Goal: Task Accomplishment & Management: Manage account settings

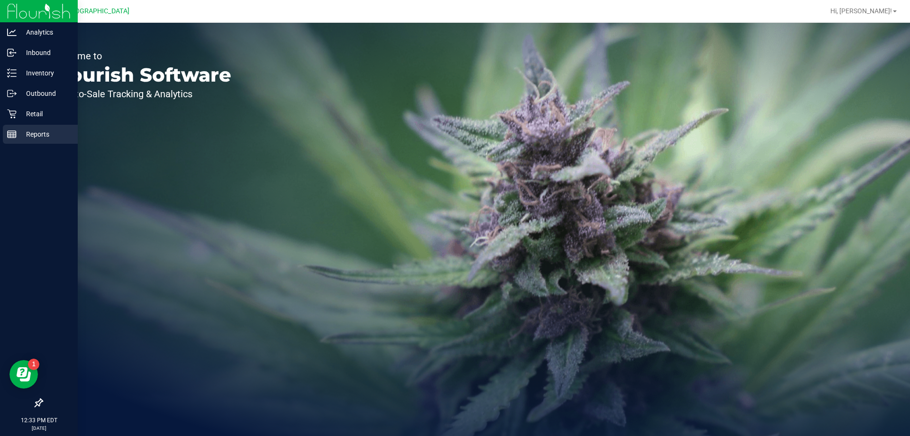
click at [20, 137] on p "Reports" at bounding box center [45, 133] width 57 height 11
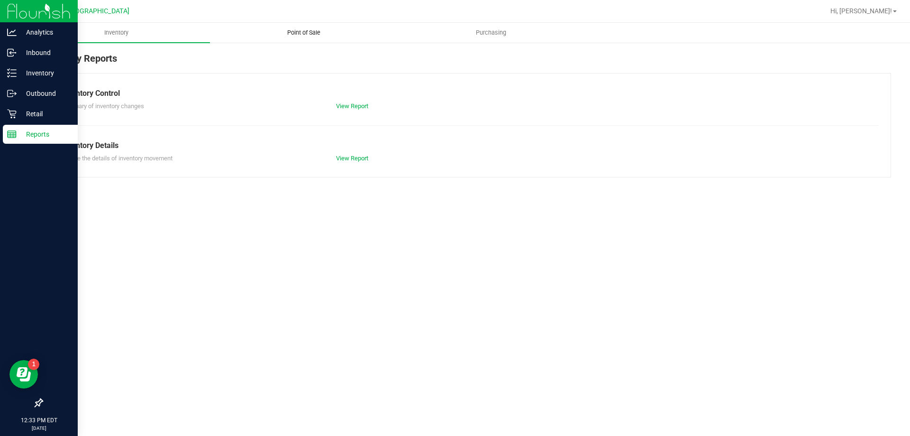
click at [298, 25] on uib-tab-heading "Point of Sale" at bounding box center [303, 32] width 186 height 19
click at [300, 29] on span "Point of Sale" at bounding box center [303, 32] width 59 height 9
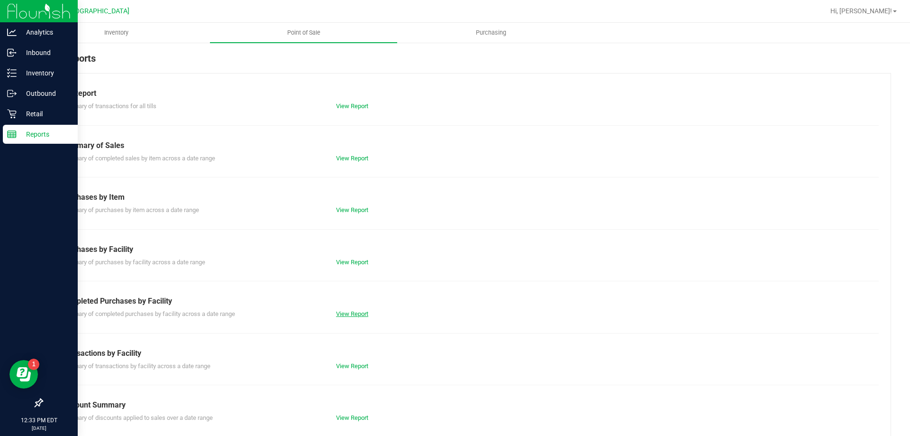
click at [353, 311] on link "View Report" at bounding box center [352, 313] width 32 height 7
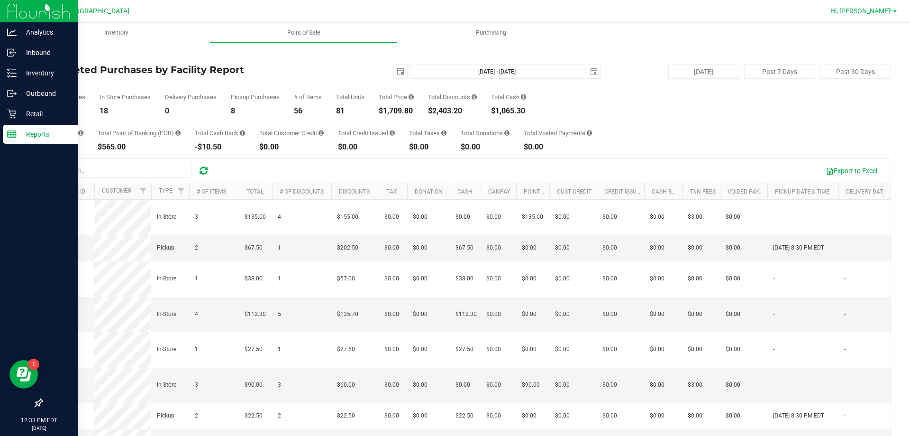
click at [880, 12] on span "Hi, [PERSON_NAME]!" at bounding box center [862, 11] width 62 height 8
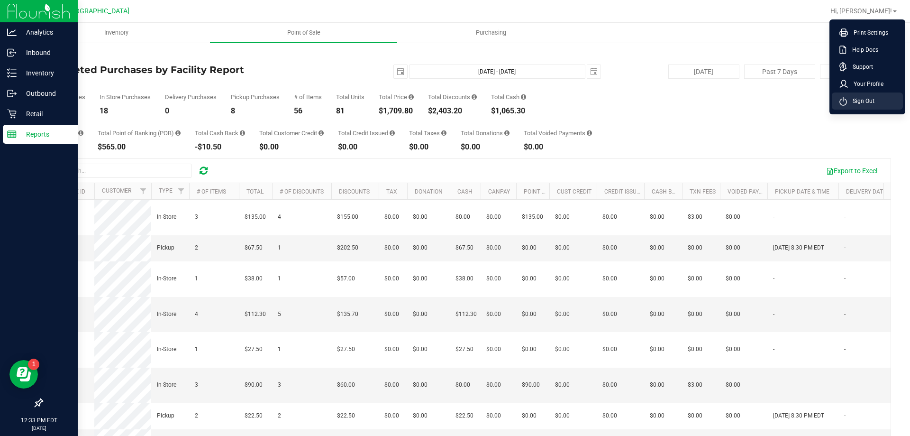
click at [870, 98] on span "Sign Out" at bounding box center [860, 100] width 27 height 9
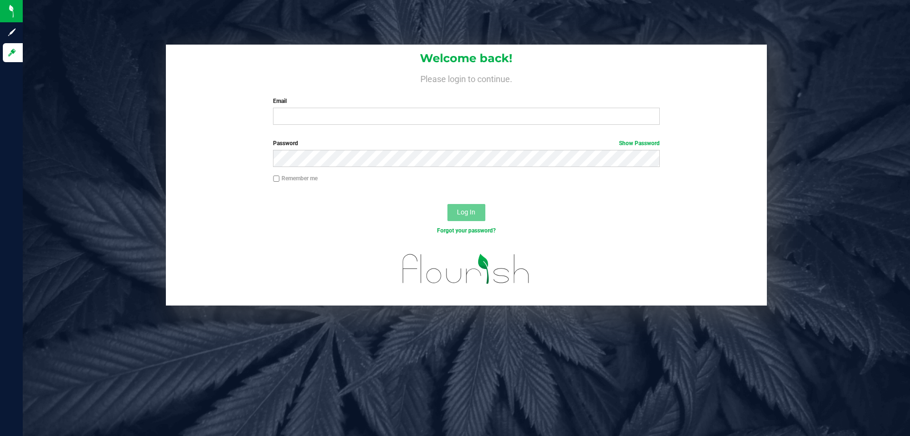
click at [359, 103] on label "Email" at bounding box center [466, 101] width 386 height 9
click at [359, 108] on input "Email" at bounding box center [466, 116] width 386 height 17
click at [350, 108] on input "Email" at bounding box center [466, 116] width 386 height 17
type input "awebster@liveparallel.com"
click at [401, 146] on label "Password Show Password" at bounding box center [466, 143] width 386 height 9
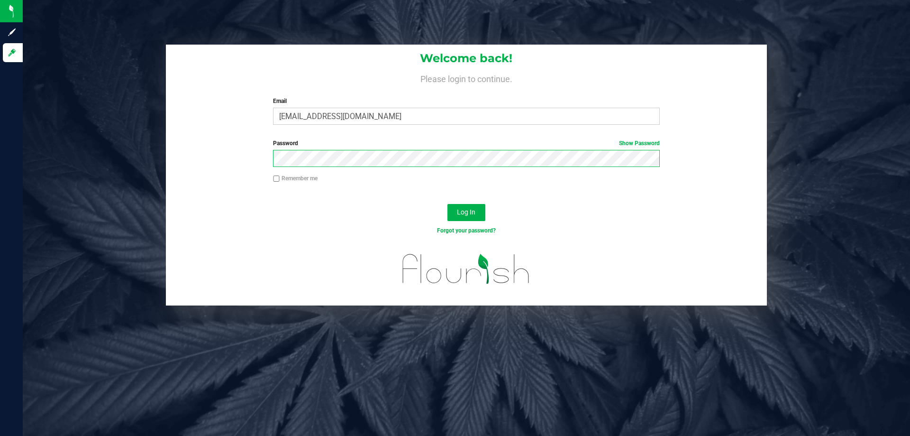
click at [448, 204] on button "Log In" at bounding box center [467, 212] width 38 height 17
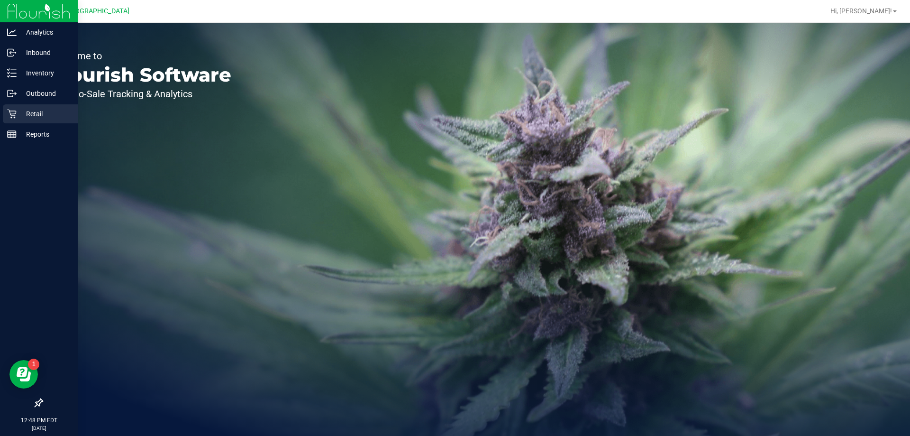
click at [50, 113] on p "Retail" at bounding box center [45, 113] width 57 height 11
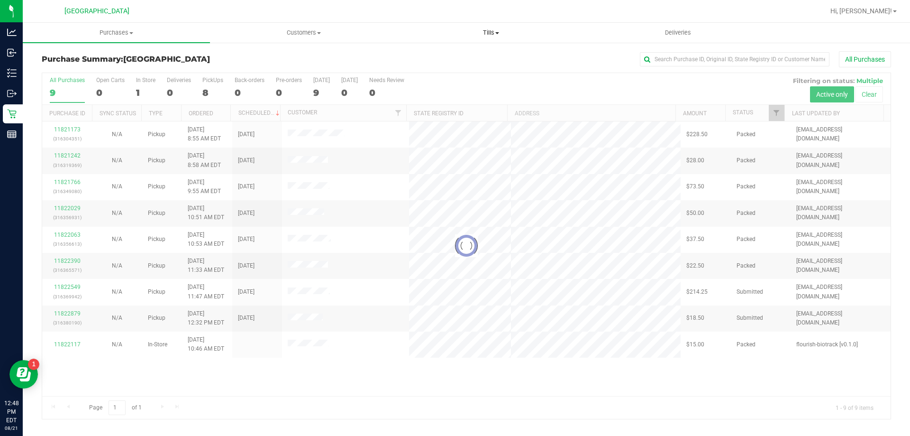
click at [489, 36] on span "Tills" at bounding box center [491, 32] width 186 height 9
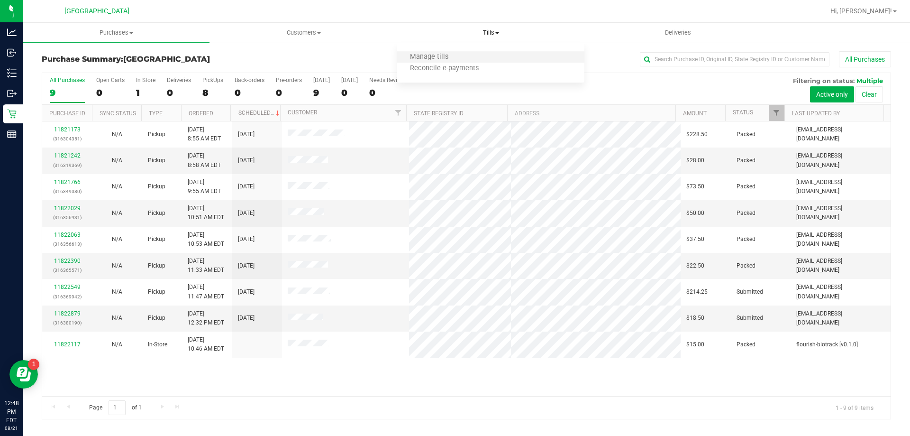
click at [479, 52] on li "Manage tills" at bounding box center [490, 57] width 187 height 11
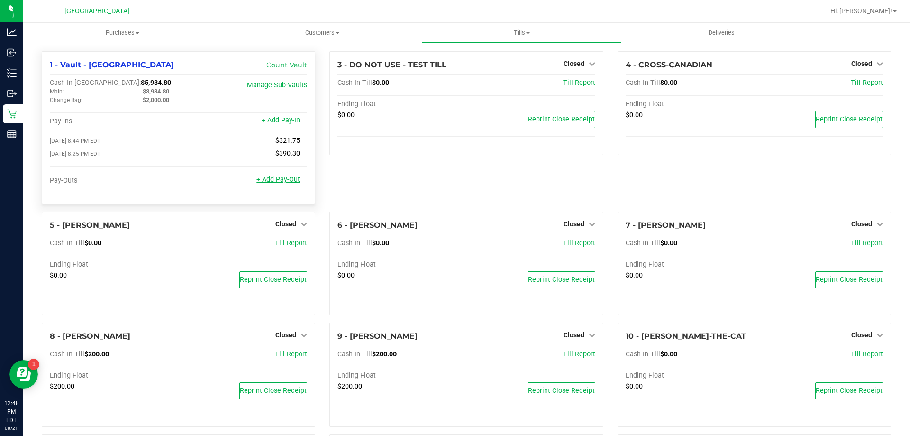
click at [273, 177] on link "+ Add Pay-Out" at bounding box center [278, 179] width 44 height 8
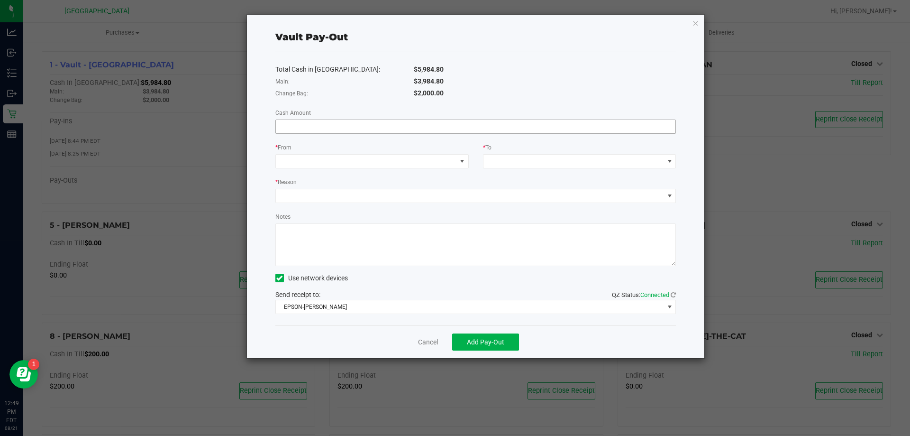
click at [307, 129] on input at bounding box center [476, 126] width 400 height 13
type input "$3,984.80"
click at [359, 152] on div "* From" at bounding box center [371, 148] width 193 height 12
click at [353, 159] on span at bounding box center [366, 161] width 181 height 13
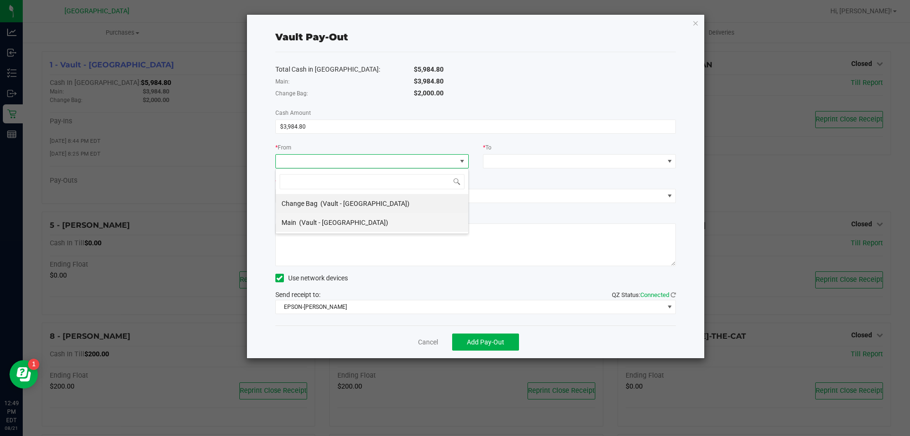
scroll to position [14, 193]
click at [329, 220] on span "(Vault - [GEOGRAPHIC_DATA])" at bounding box center [343, 223] width 89 height 8
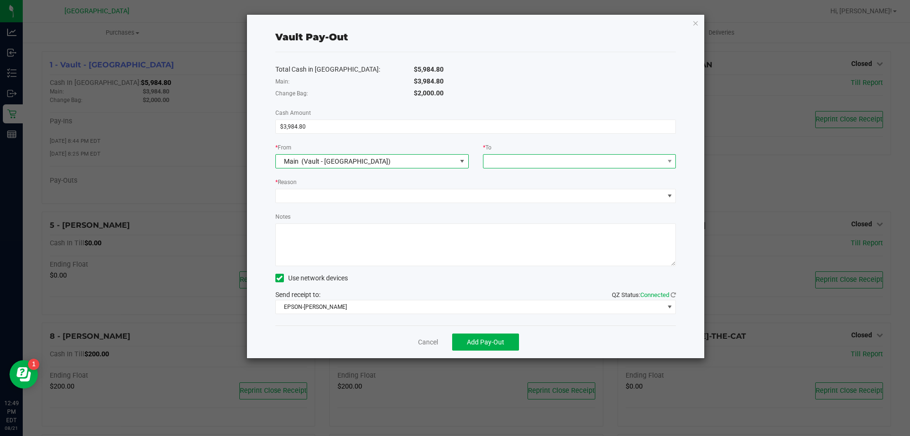
click at [503, 166] on span at bounding box center [574, 161] width 181 height 13
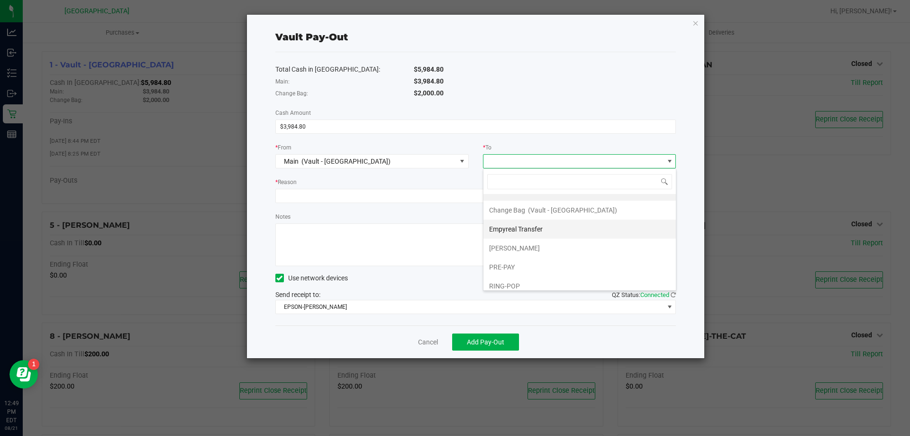
scroll to position [19, 0]
click at [509, 222] on span "Empyreal Transfer" at bounding box center [516, 223] width 54 height 8
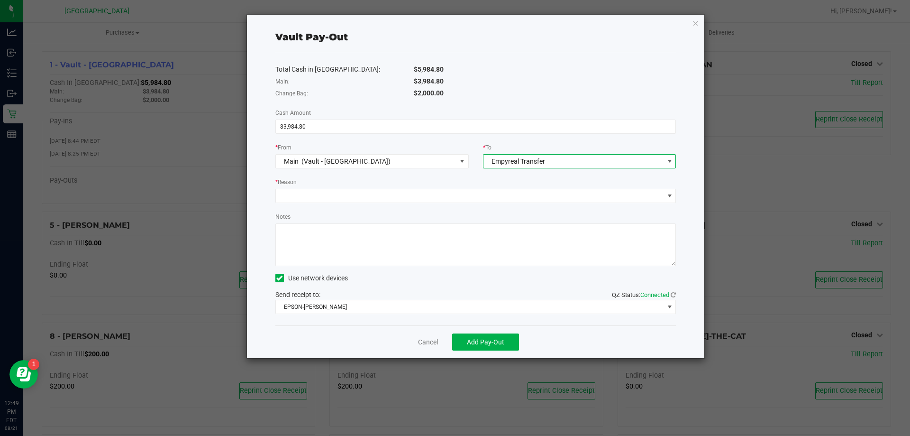
click at [322, 185] on div "* Reason" at bounding box center [475, 183] width 401 height 12
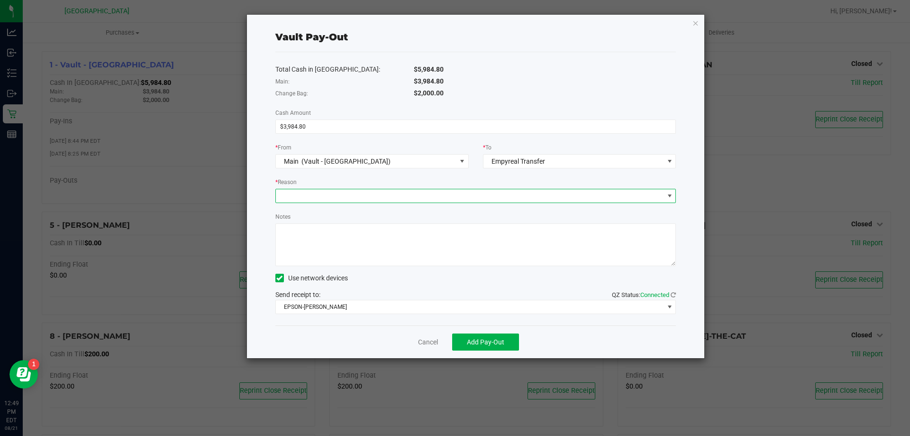
click at [313, 198] on span at bounding box center [470, 195] width 388 height 13
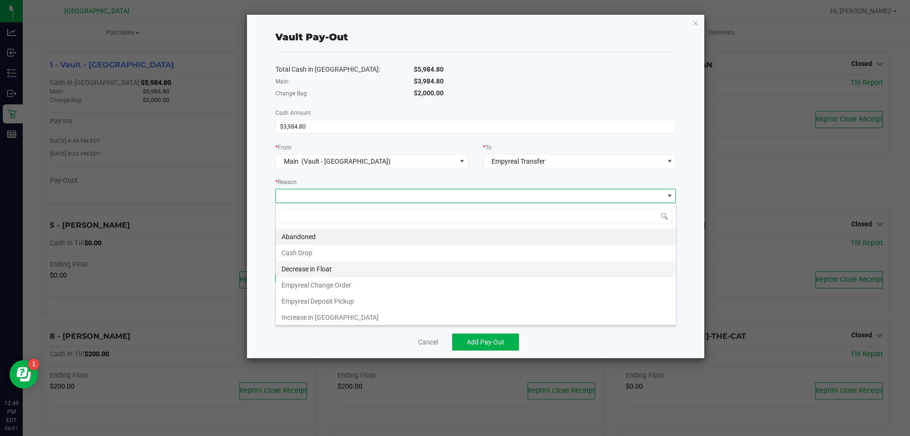
scroll to position [14, 401]
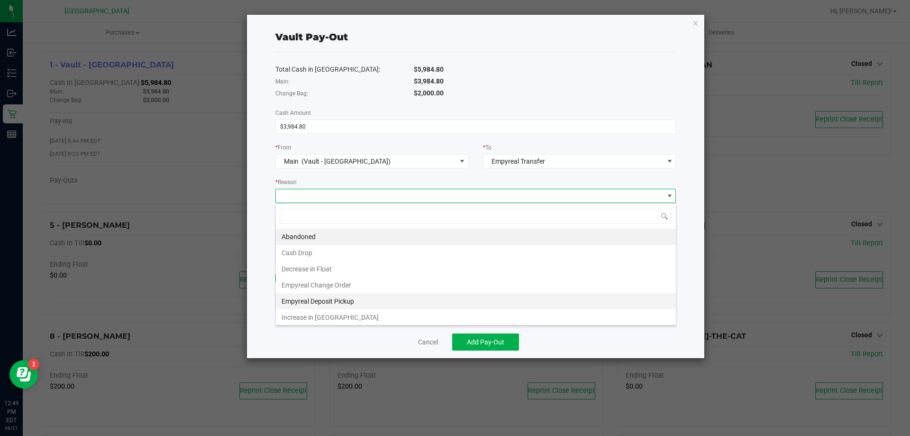
click at [317, 295] on li "Empyreal Deposit Pickup" at bounding box center [476, 301] width 400 height 16
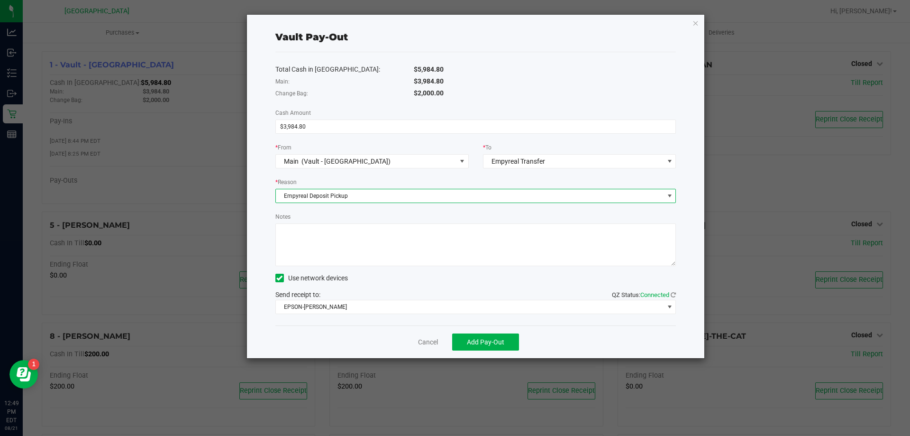
click at [313, 243] on textarea "Notes" at bounding box center [475, 244] width 401 height 43
type textarea "EMP Pickup: [DATE], $3,984.80, 0 varaince -aw/op"
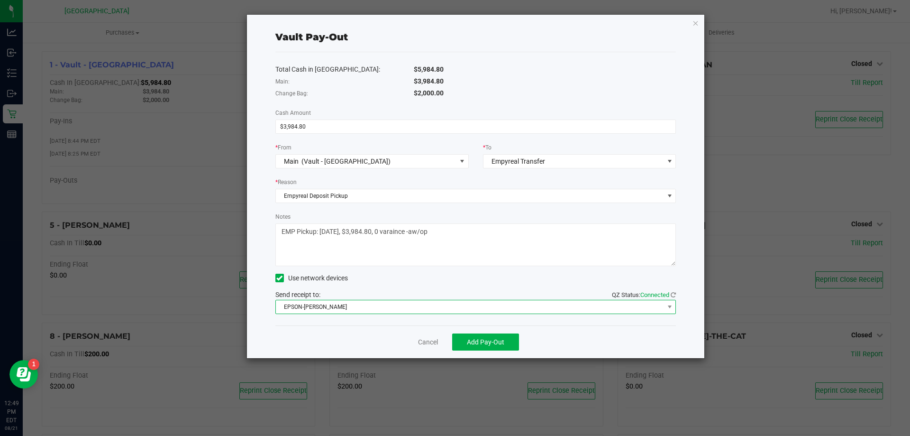
click at [382, 302] on span "EPSON-[PERSON_NAME]" at bounding box center [470, 306] width 388 height 13
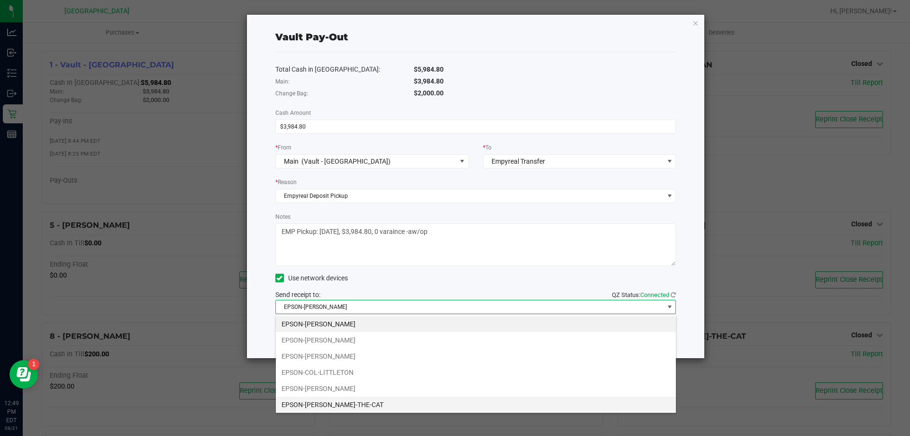
click at [343, 400] on li "EPSON-[PERSON_NAME]-THE-CAT" at bounding box center [476, 404] width 400 height 16
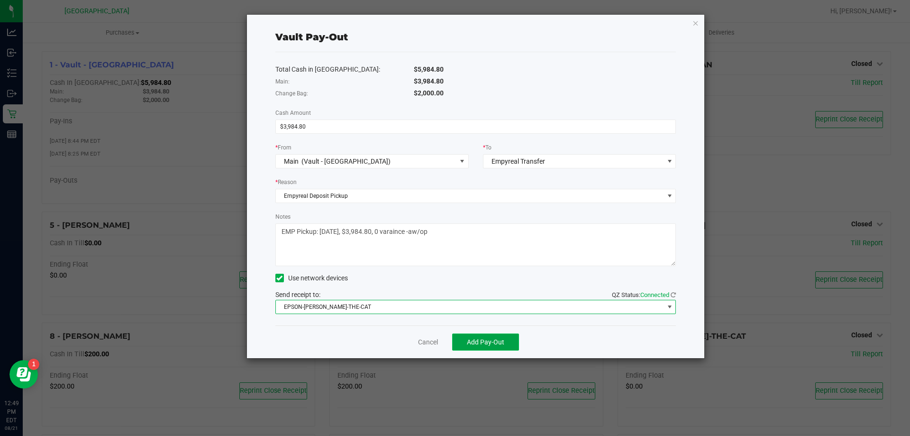
click at [488, 334] on button "Add Pay-Out" at bounding box center [485, 341] width 67 height 17
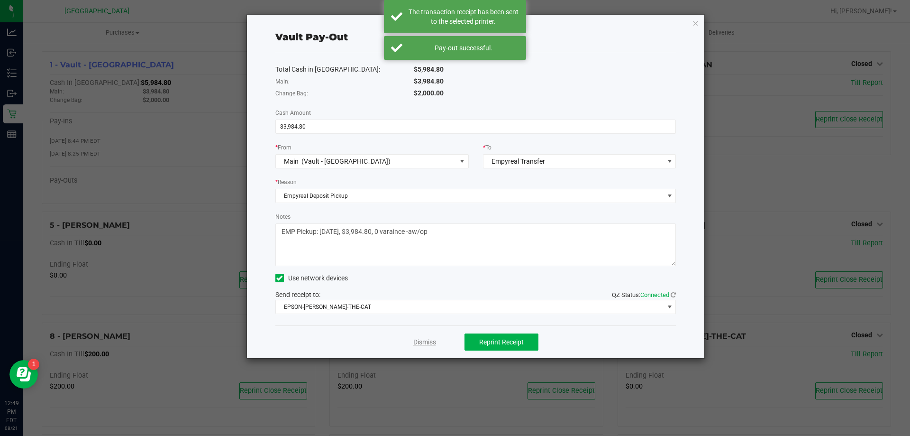
click at [430, 345] on link "Dismiss" at bounding box center [424, 342] width 23 height 10
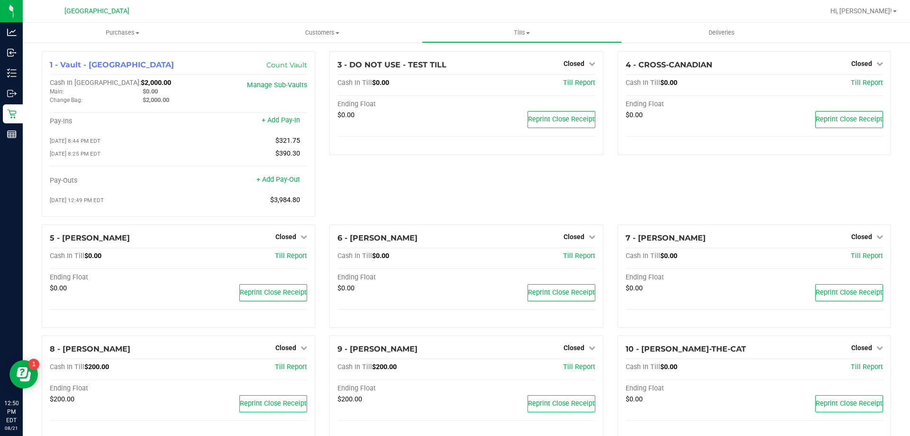
click at [897, 30] on ul "Purchases Summary of purchases Fulfillment All purchases Customers All customer…" at bounding box center [478, 33] width 910 height 20
click at [895, 11] on span at bounding box center [895, 11] width 4 height 2
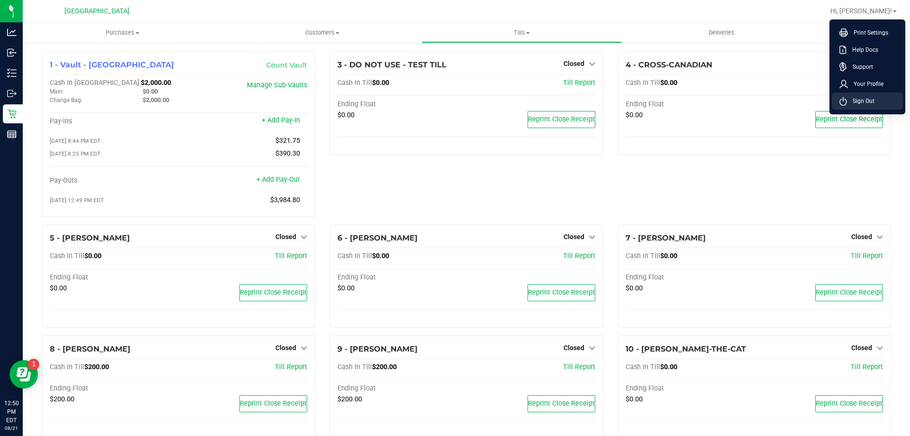
click at [874, 102] on span "Sign Out" at bounding box center [860, 100] width 27 height 9
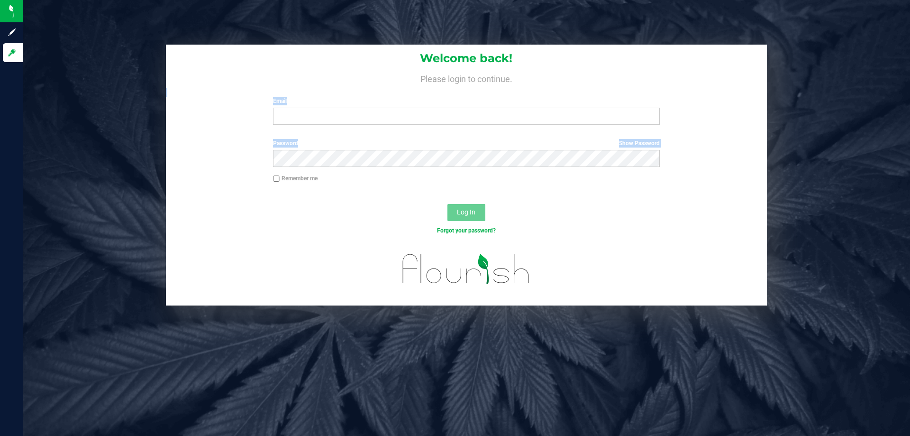
drag, startPoint x: 910, startPoint y: 154, endPoint x: 909, endPoint y: 129, distance: 25.1
click at [909, 129] on div "Welcome back! Please login to continue. Email Required Please format your email…" at bounding box center [467, 175] width 902 height 261
click at [458, 122] on input "Email" at bounding box center [466, 116] width 386 height 17
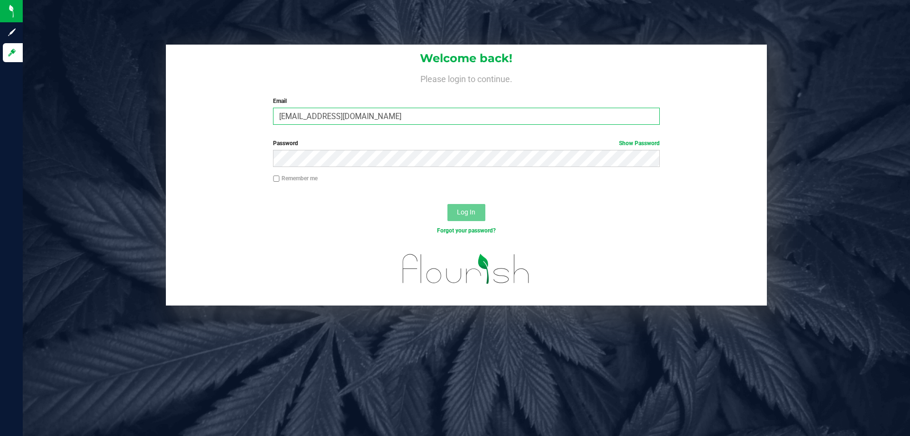
type input "[EMAIL_ADDRESS][DOMAIN_NAME]"
click at [448, 204] on button "Log In" at bounding box center [467, 212] width 38 height 17
